Goal: Transaction & Acquisition: Purchase product/service

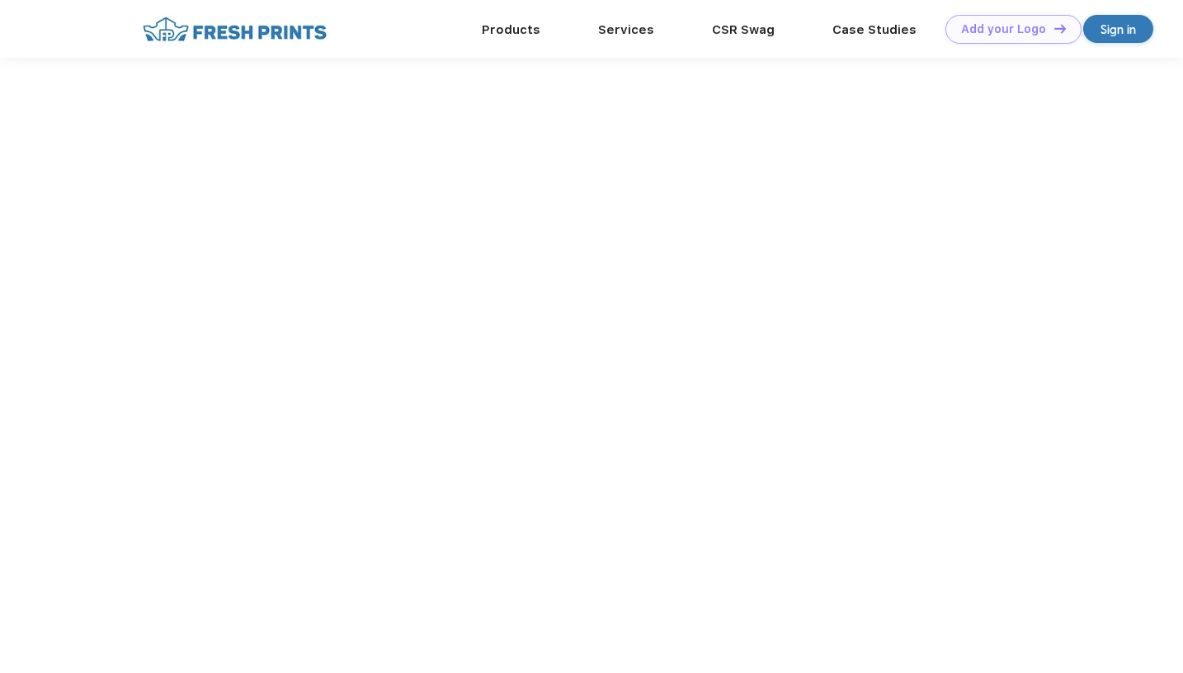
scroll to position [1, 0]
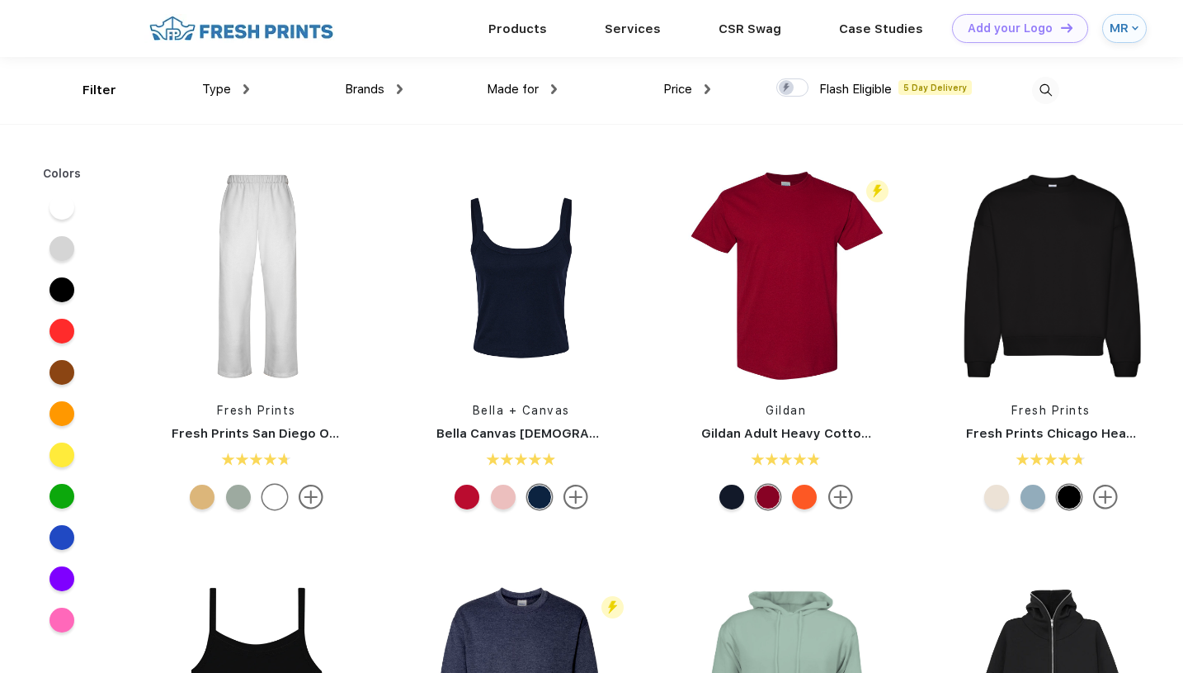
click at [240, 87] on div "Type" at bounding box center [225, 89] width 47 height 19
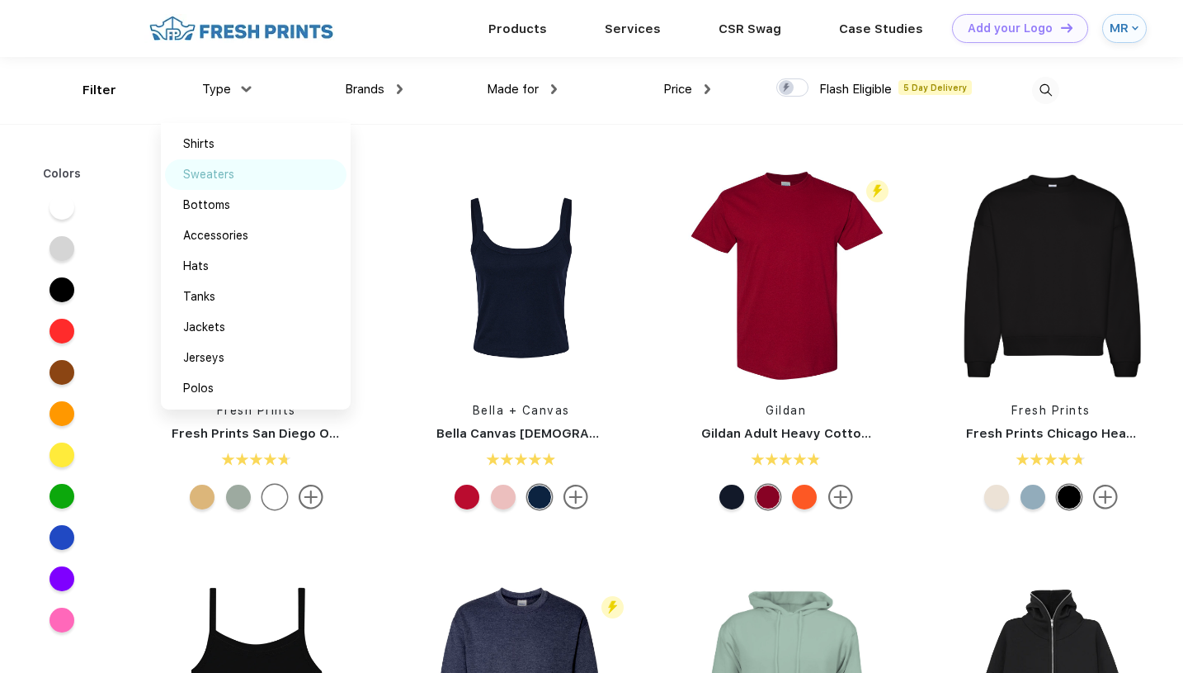
click at [228, 175] on div "Sweaters" at bounding box center [208, 174] width 51 height 17
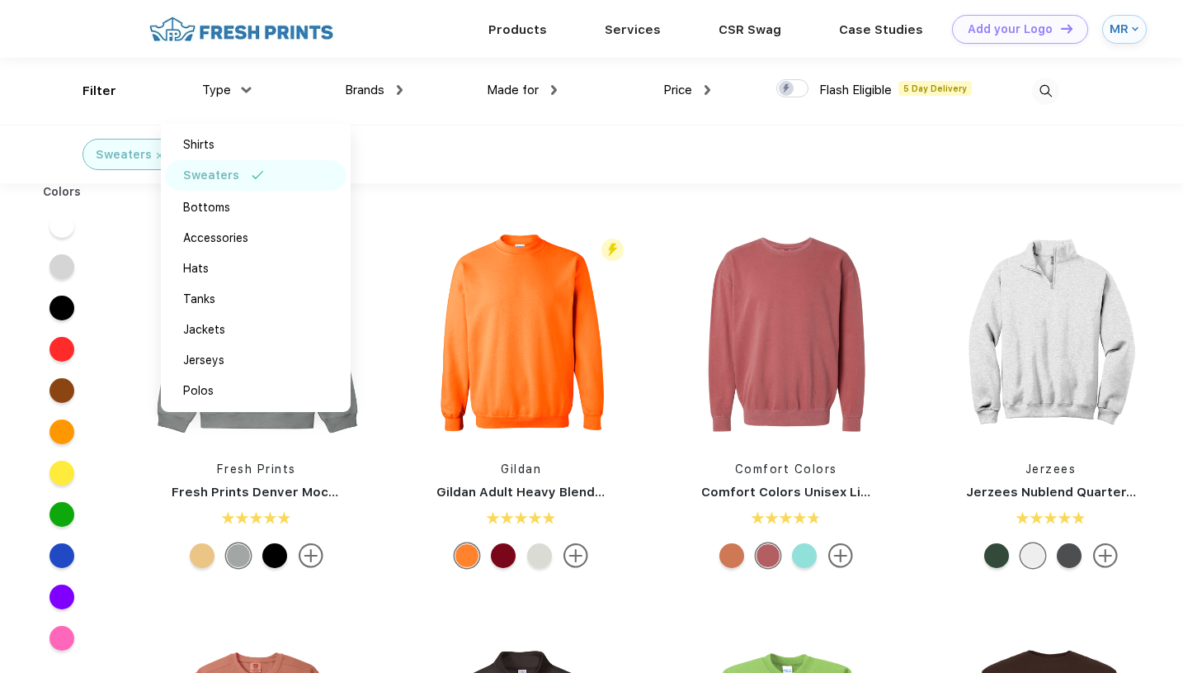
click at [516, 148] on div "Sweaters" at bounding box center [591, 154] width 1183 height 59
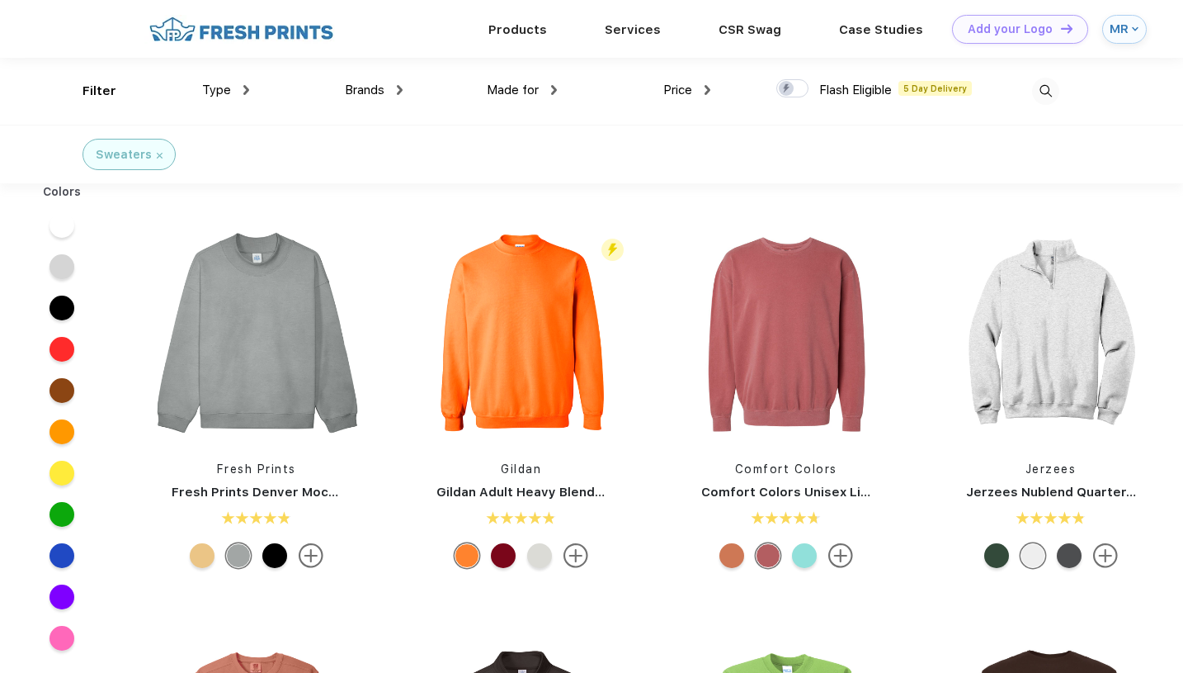
click at [241, 95] on div "Type" at bounding box center [225, 90] width 47 height 19
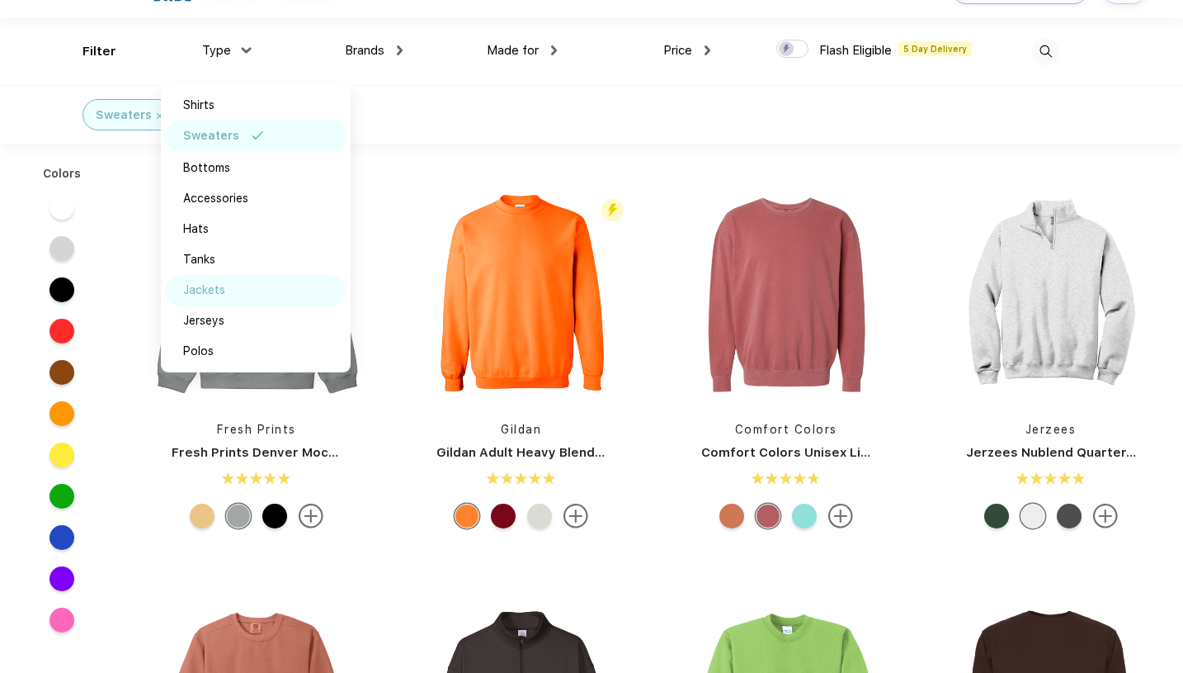
scroll to position [50, 0]
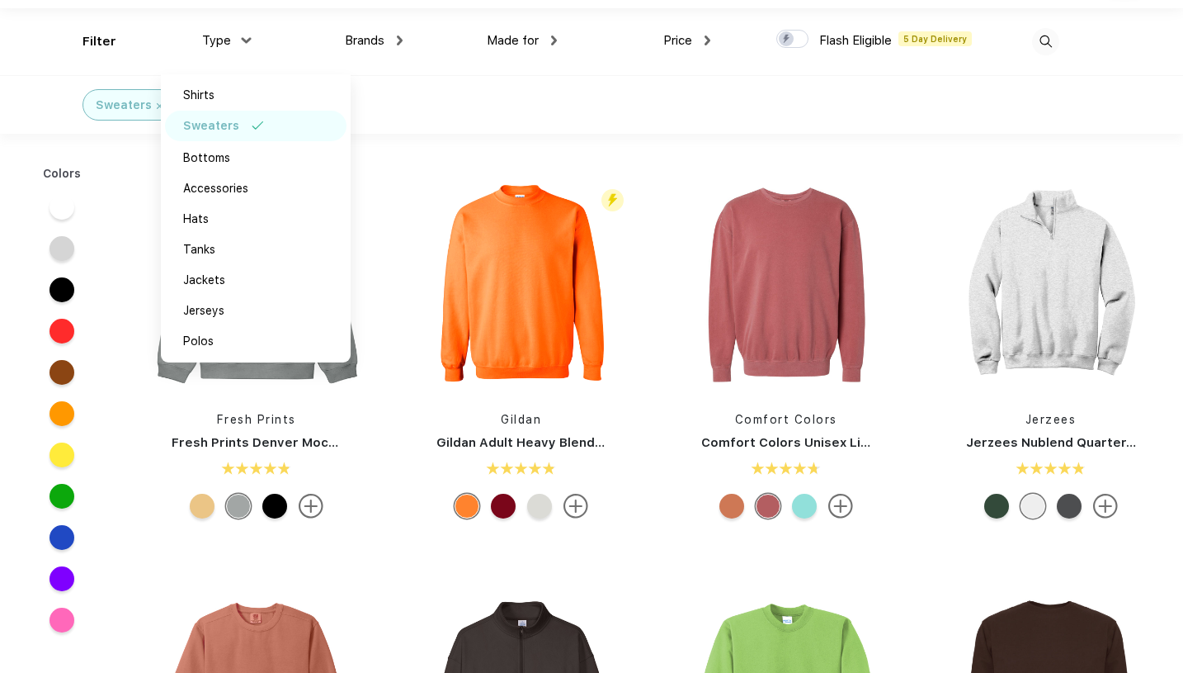
click at [451, 129] on div "Sweaters" at bounding box center [591, 104] width 1183 height 59
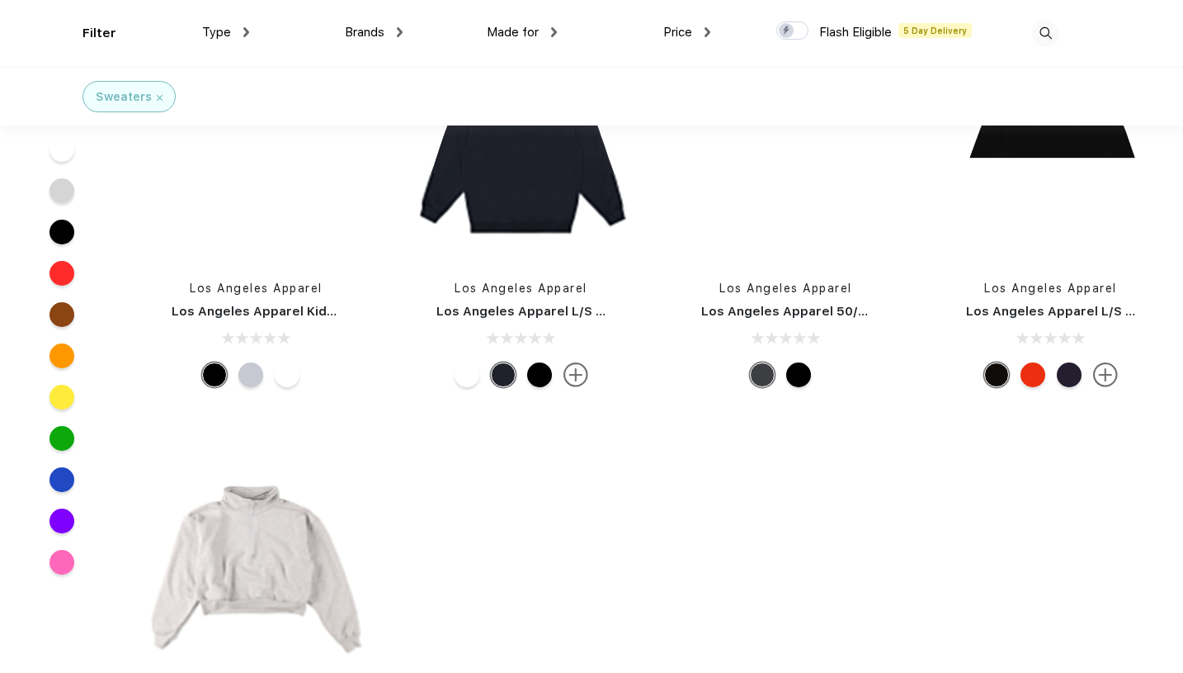
scroll to position [7970, 0]
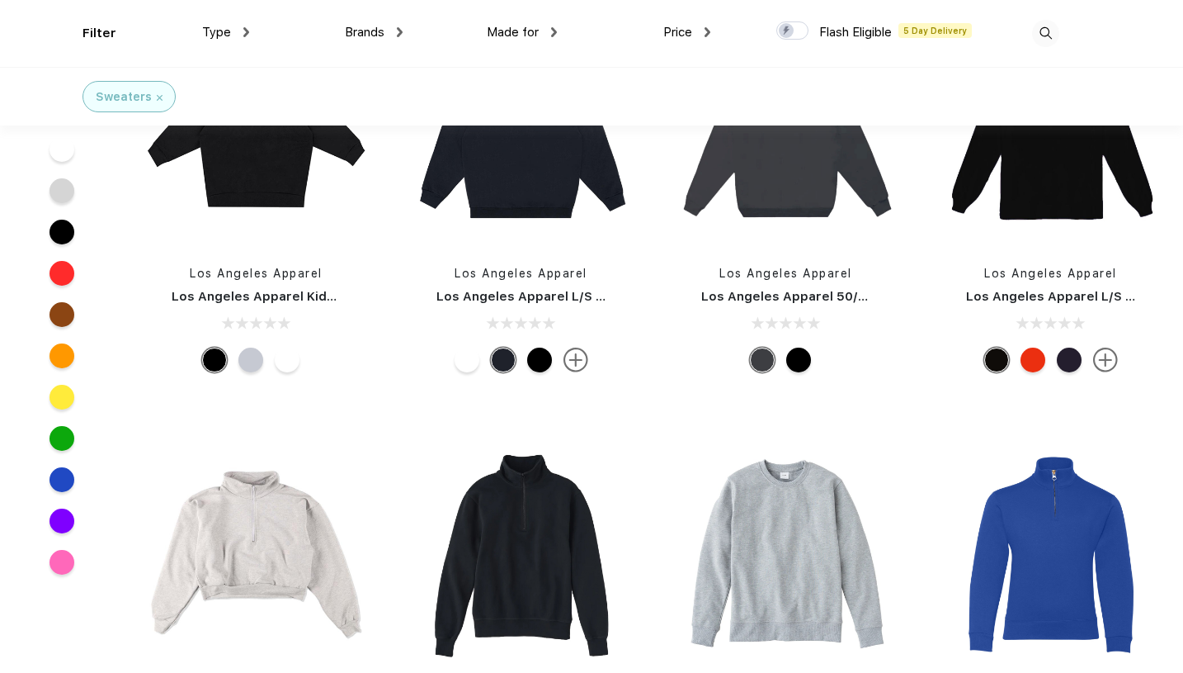
click at [536, 34] on span "Made for" at bounding box center [513, 32] width 52 height 15
click at [553, 35] on img at bounding box center [554, 32] width 6 height 10
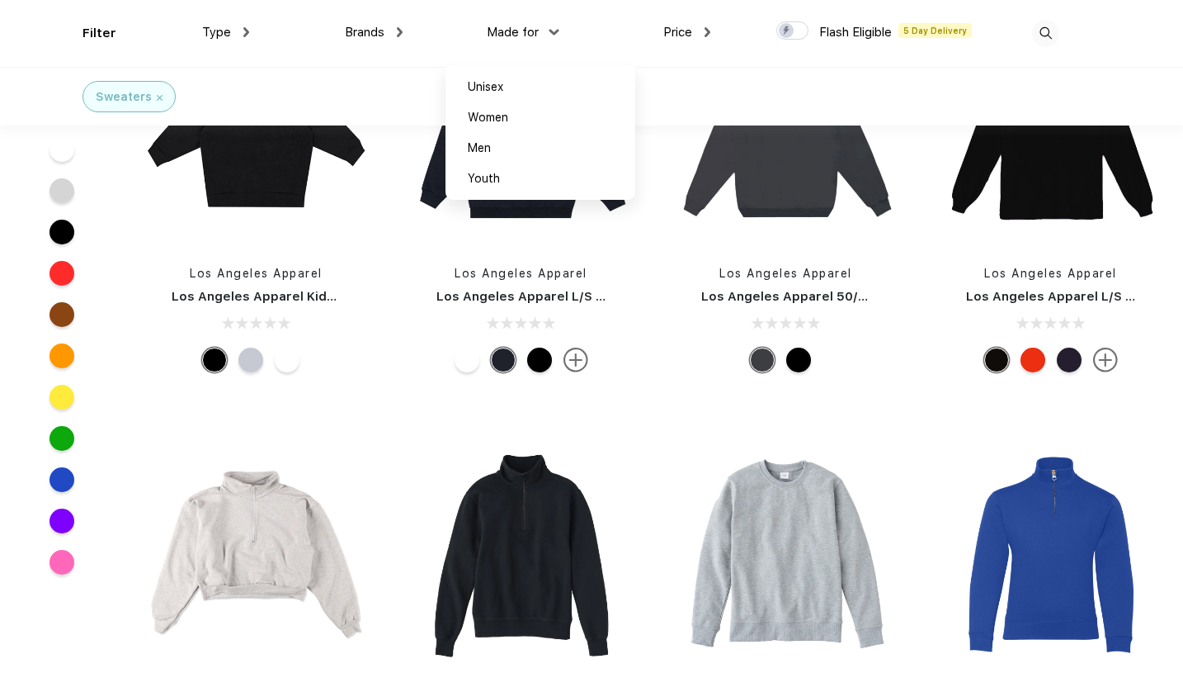
click at [111, 29] on div "Type Shirts Sweaters Bottoms Accessories Hats Tanks Jackets Jerseys Polos" at bounding box center [171, 33] width 153 height 67
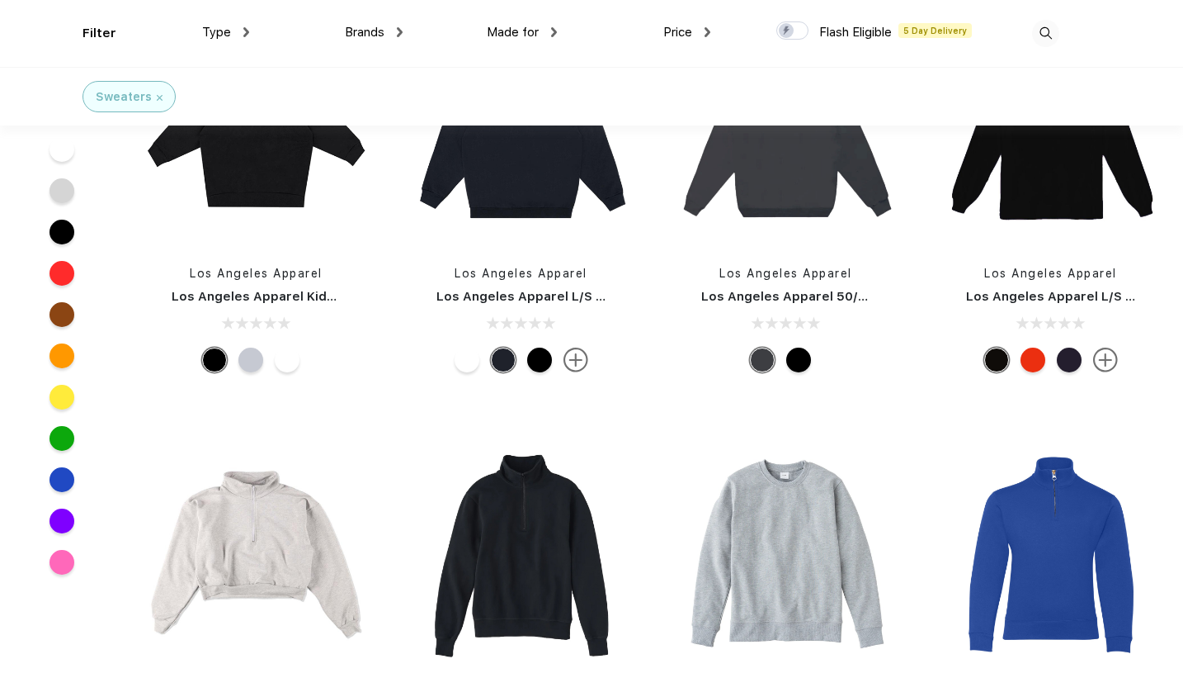
click at [105, 41] on div "Type Shirts Sweaters Bottoms Accessories Hats Tanks Jackets Jerseys Polos" at bounding box center [171, 33] width 153 height 67
click at [157, 95] on img at bounding box center [160, 98] width 6 height 6
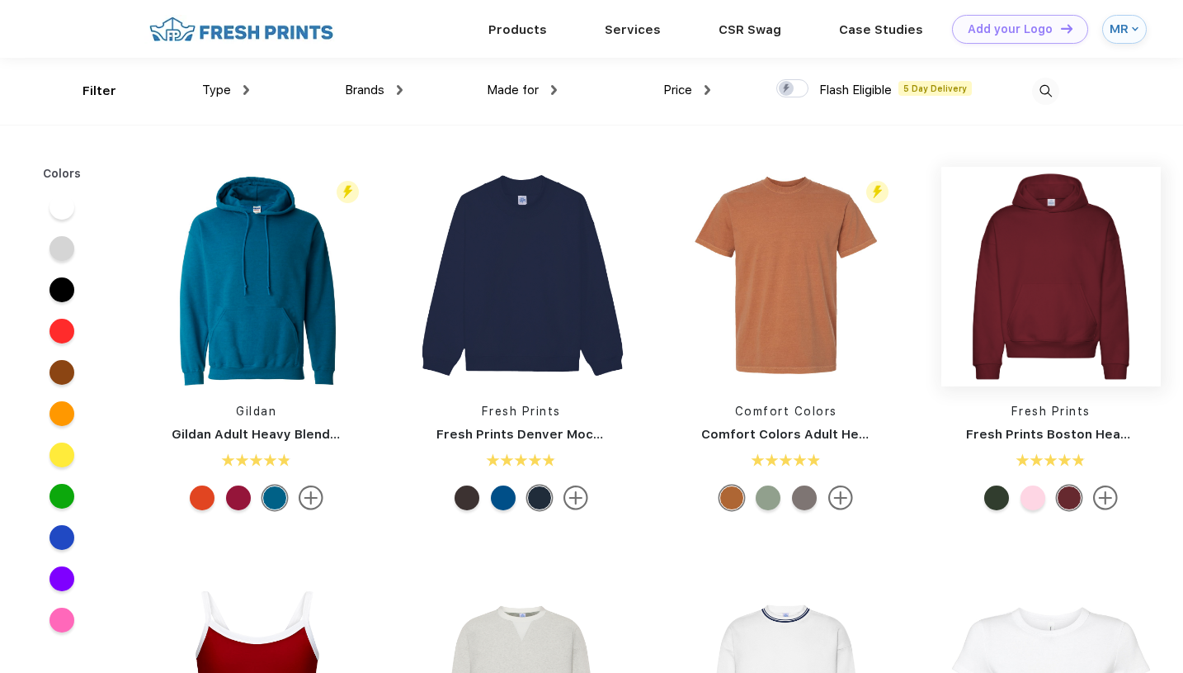
click at [1036, 323] on img at bounding box center [1052, 277] width 220 height 220
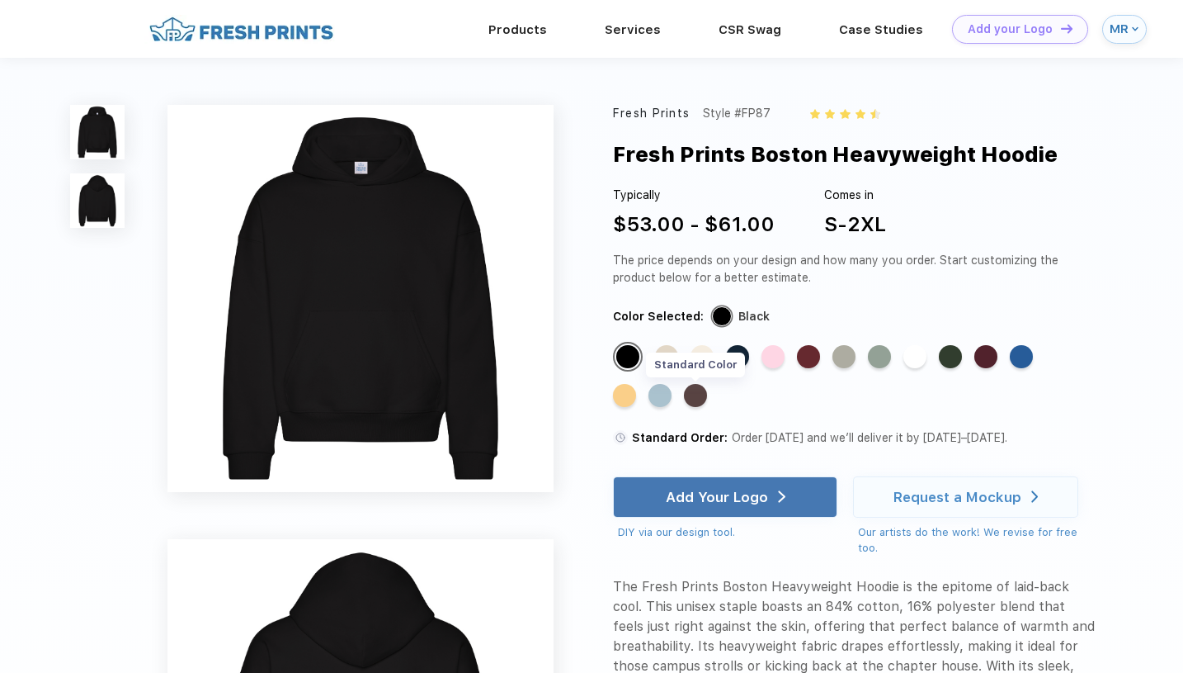
click at [694, 397] on div "Standard Color" at bounding box center [695, 395] width 23 height 23
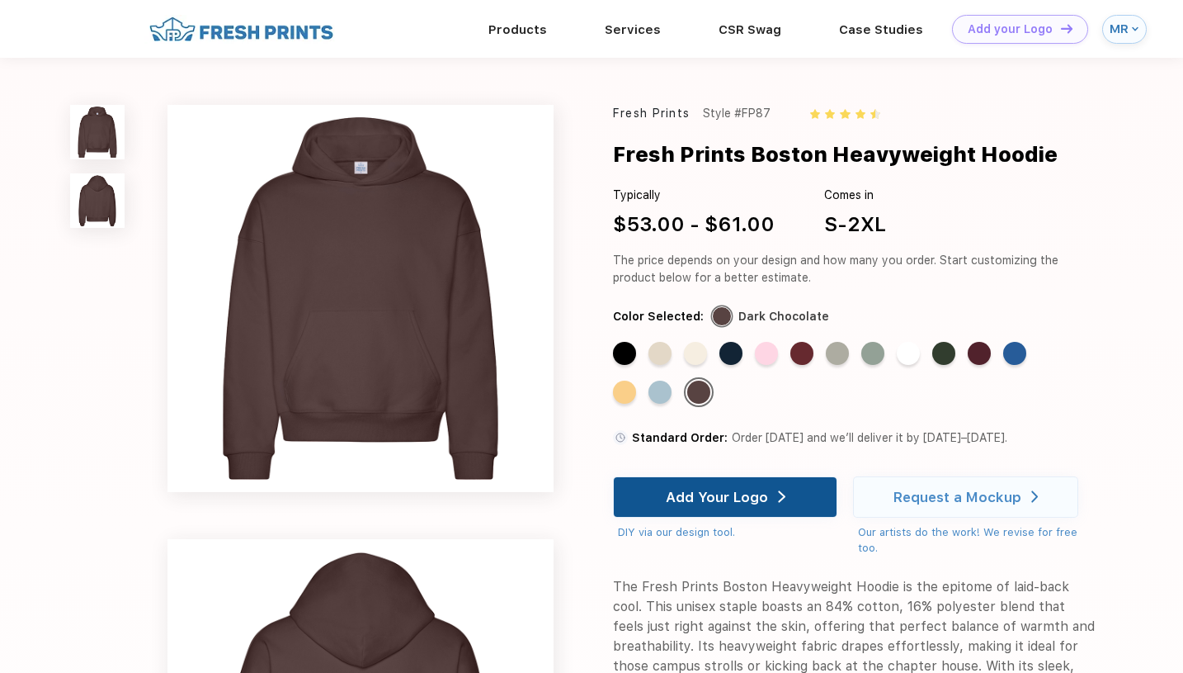
click at [707, 489] on div "Add Your Logo" at bounding box center [717, 497] width 102 height 17
